Goal: Transaction & Acquisition: Purchase product/service

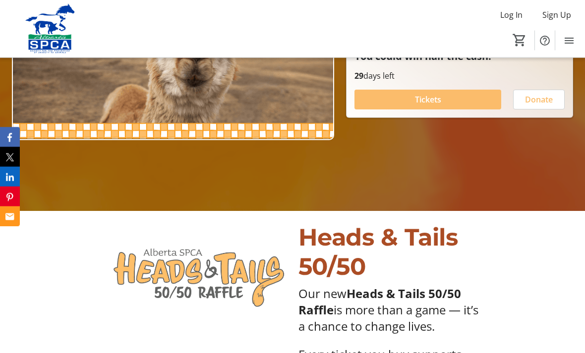
scroll to position [194, 0]
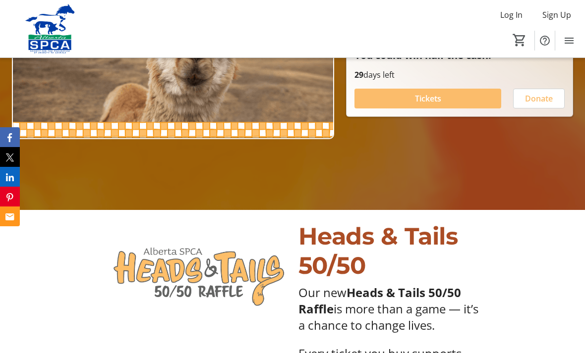
click at [436, 105] on span "Tickets" at bounding box center [428, 99] width 26 height 12
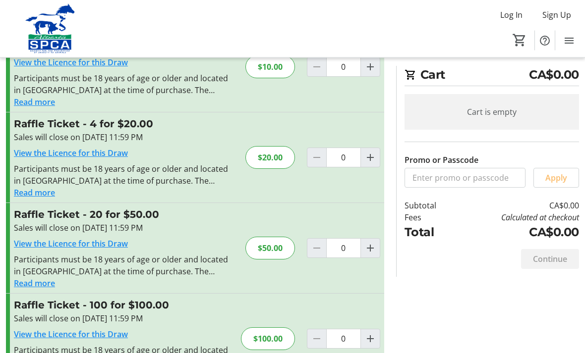
scroll to position [71, 0]
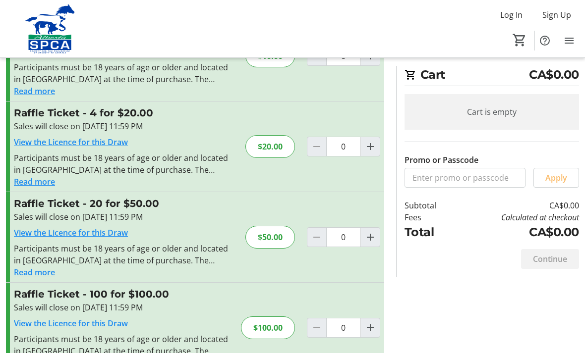
click at [270, 147] on div "$20.00" at bounding box center [270, 146] width 50 height 23
click at [378, 156] on span "Increment by one" at bounding box center [370, 146] width 19 height 19
type input "1"
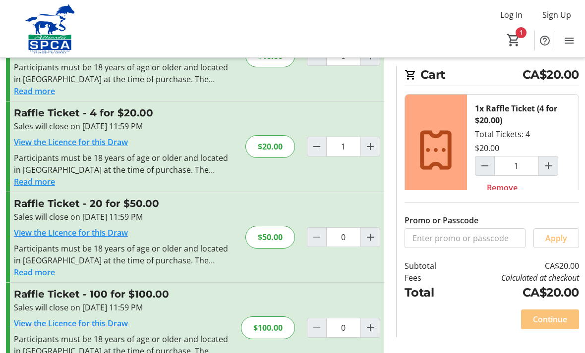
scroll to position [71, 0]
click at [555, 325] on span "Continue" at bounding box center [550, 320] width 34 height 12
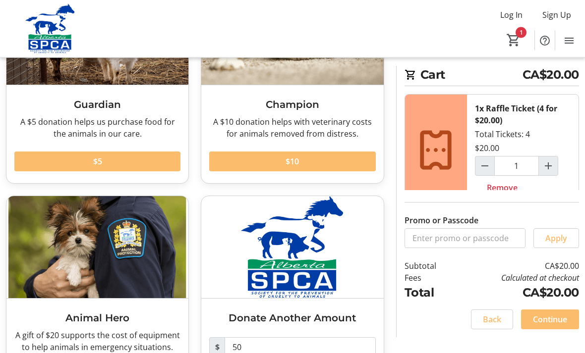
scroll to position [158, 0]
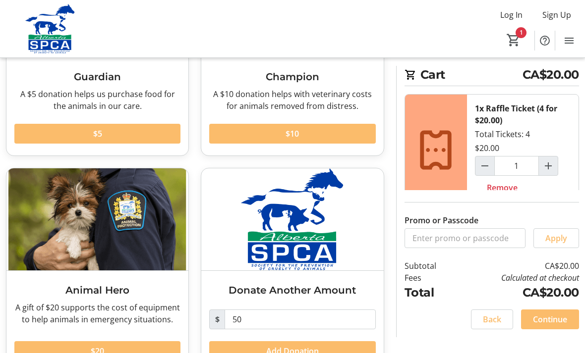
click at [137, 135] on span at bounding box center [97, 134] width 166 height 24
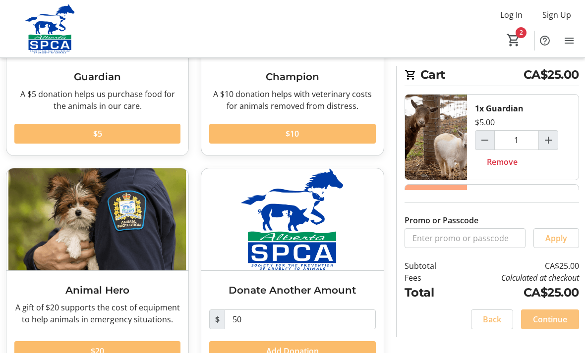
click at [555, 325] on span "Continue" at bounding box center [550, 320] width 34 height 12
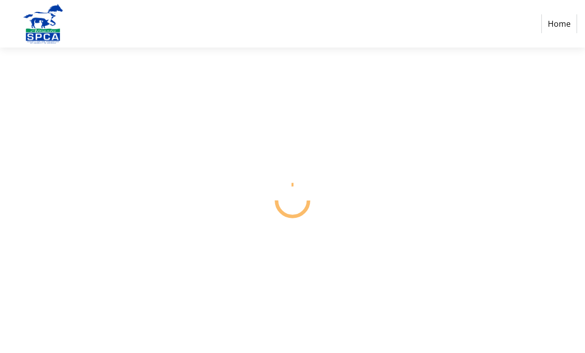
select select "CA"
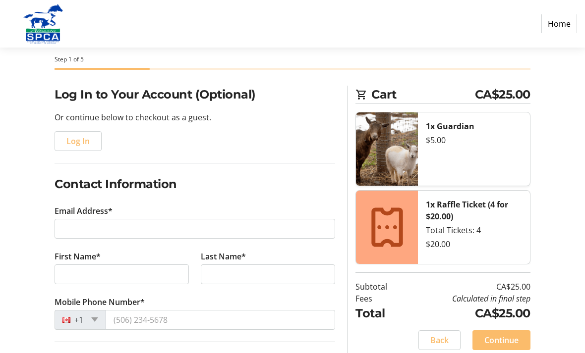
scroll to position [43, 0]
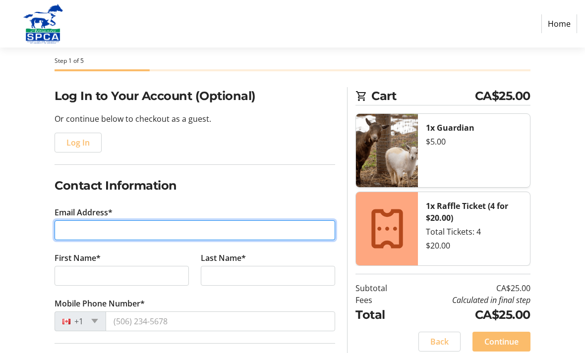
click at [186, 226] on input "Email Address*" at bounding box center [194, 230] width 280 height 20
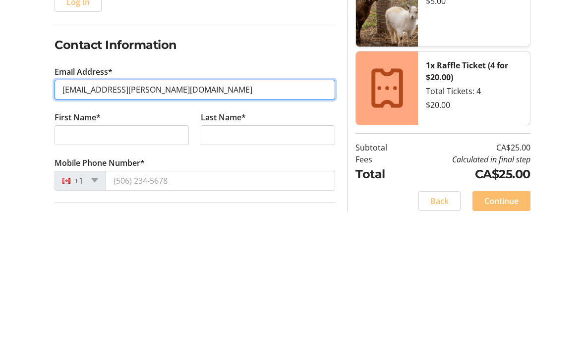
type input "[EMAIL_ADDRESS][PERSON_NAME][DOMAIN_NAME]"
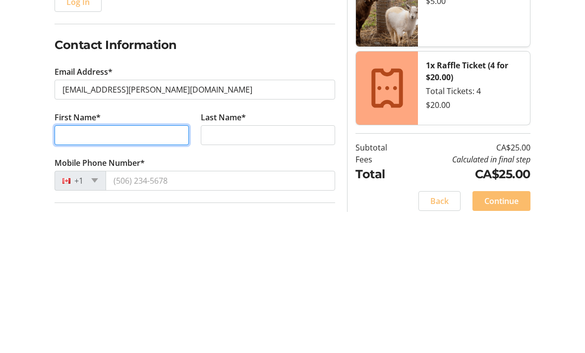
click at [110, 267] on input "First Name*" at bounding box center [121, 277] width 134 height 20
type input "[PERSON_NAME]"
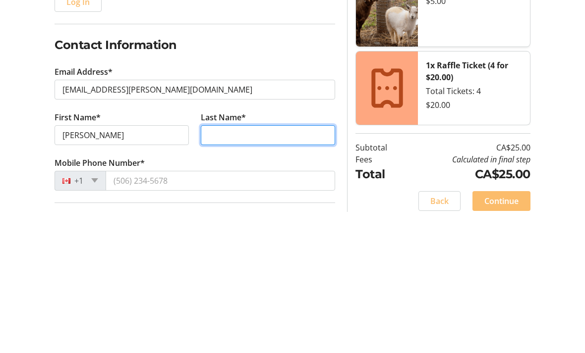
click at [272, 267] on input "Last Name*" at bounding box center [268, 277] width 134 height 20
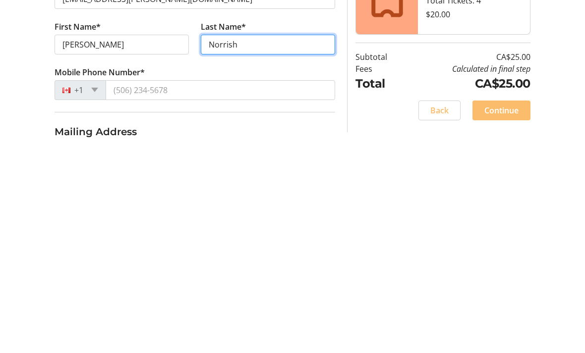
scroll to position [67, 0]
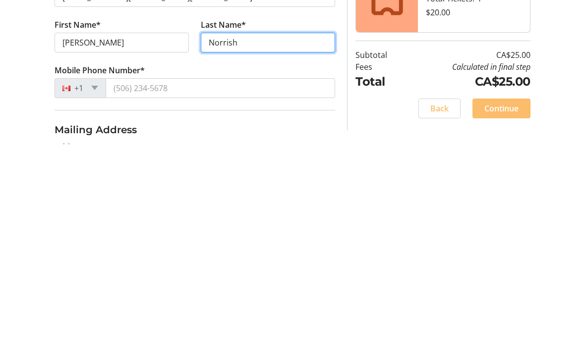
type input "Norrish"
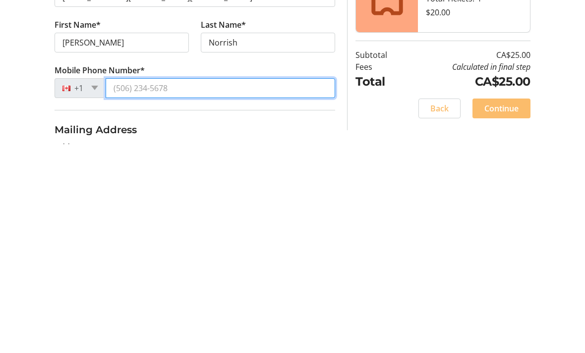
click at [201, 287] on input "Mobile Phone Number*" at bounding box center [220, 297] width 229 height 20
type input "[PHONE_NUMBER]"
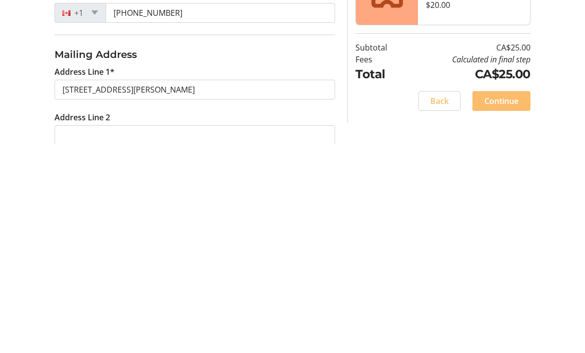
scroll to position [352, 0]
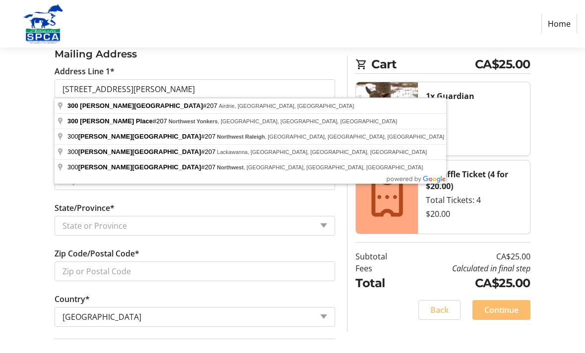
type input "[STREET_ADDRESS][PERSON_NAME]"
type input "Airdrie"
select select "AB"
type input "T4B 3B4"
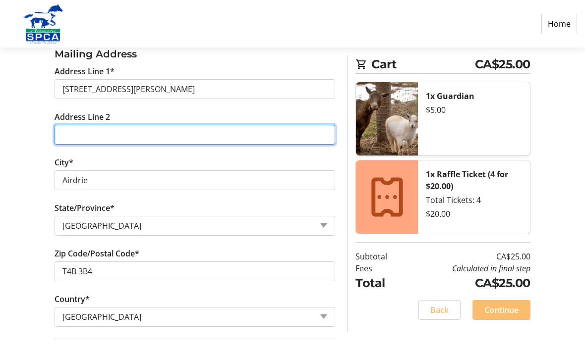
click at [103, 134] on input "Address Line 2" at bounding box center [194, 135] width 280 height 20
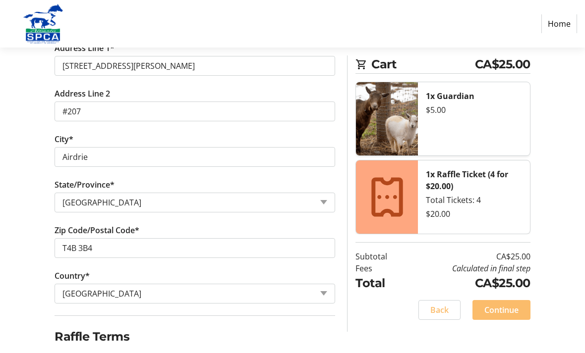
scroll to position [377, 0]
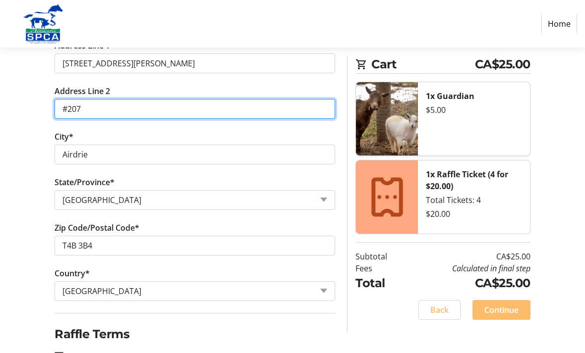
type input "#207"
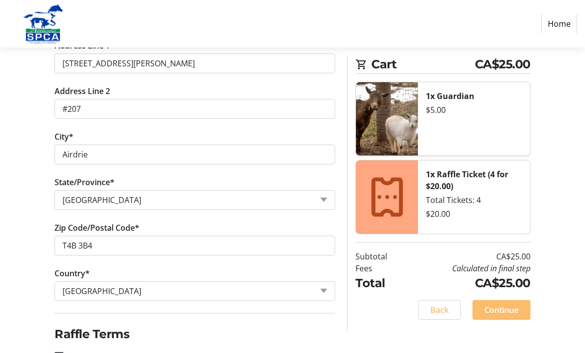
click at [65, 353] on div at bounding box center [59, 357] width 24 height 24
checkbox input "true"
click at [506, 315] on span "Continue" at bounding box center [501, 310] width 34 height 12
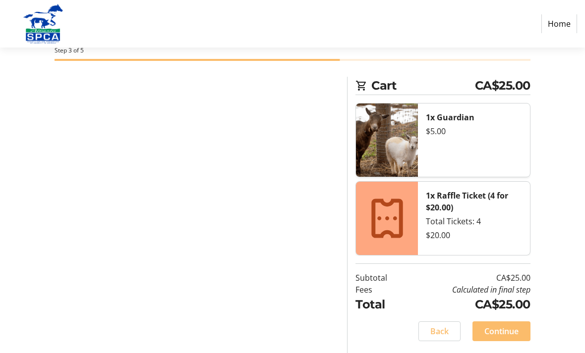
scroll to position [20, 0]
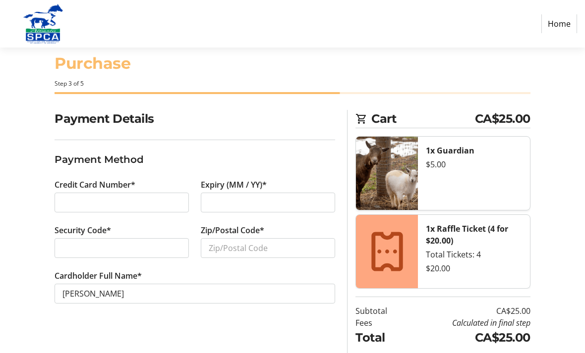
click at [131, 210] on div at bounding box center [121, 203] width 134 height 20
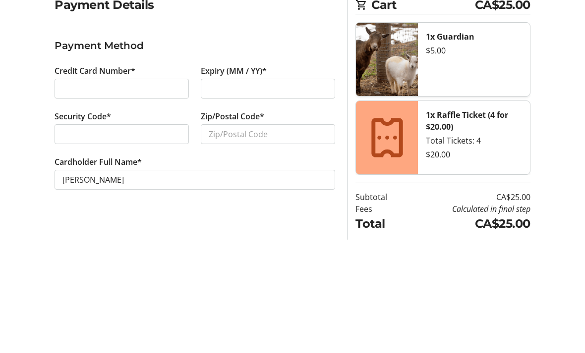
click at [108, 238] on div at bounding box center [121, 248] width 134 height 20
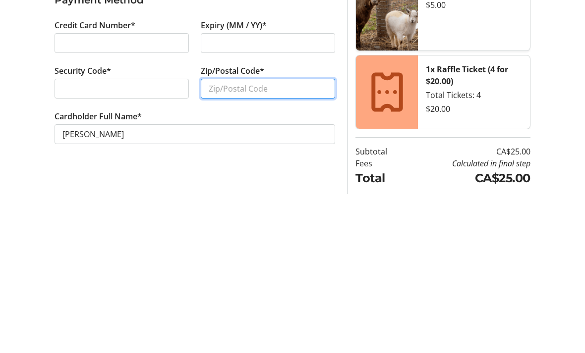
click at [230, 238] on input "Zip/Postal Code*" at bounding box center [268, 248] width 134 height 20
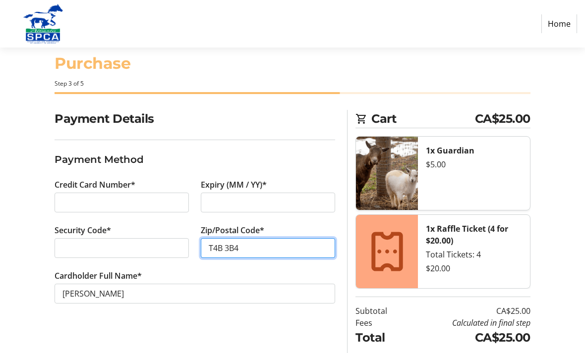
type input "T4B 3B4"
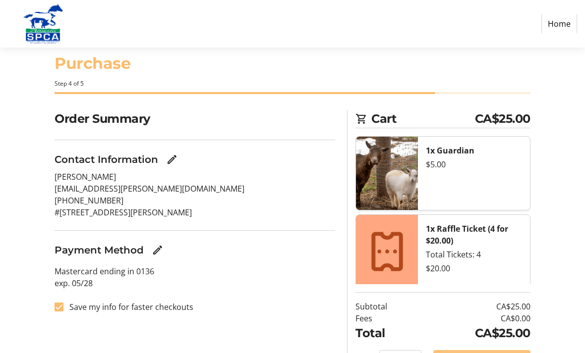
click at [501, 353] on span "Complete Purchase" at bounding box center [481, 360] width 73 height 12
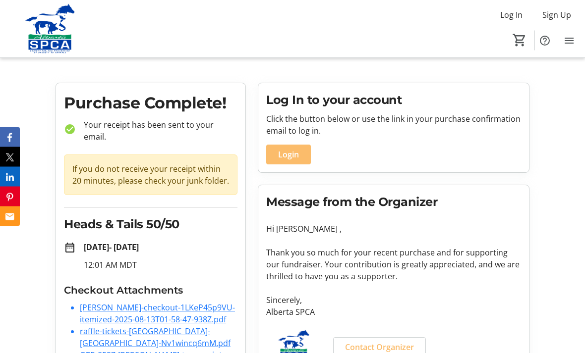
scroll to position [10, 0]
